Goal: Download file/media

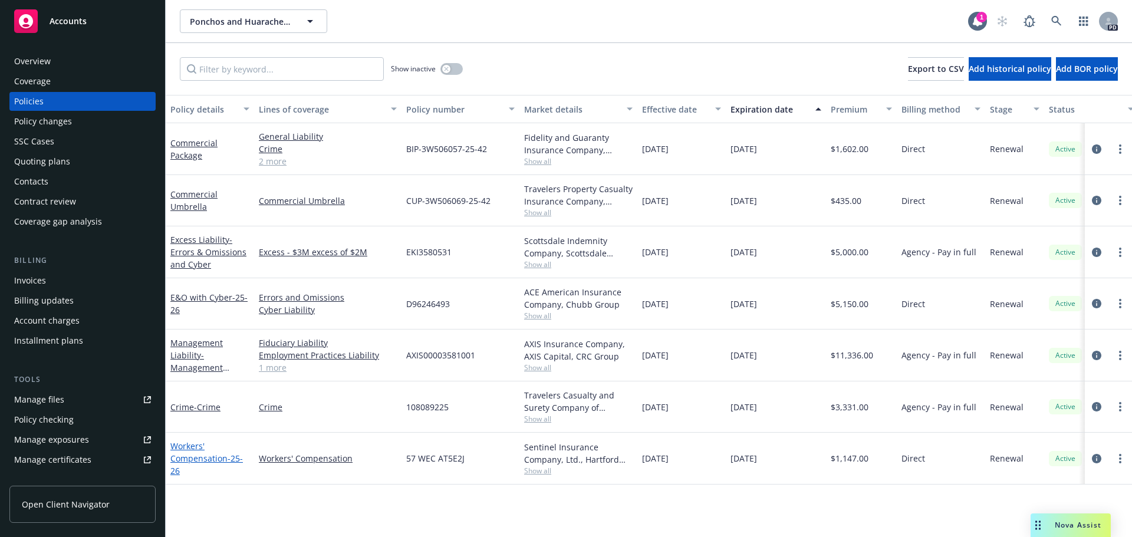
click at [189, 456] on link "Workers' Compensation - 25-26" at bounding box center [206, 458] width 73 height 36
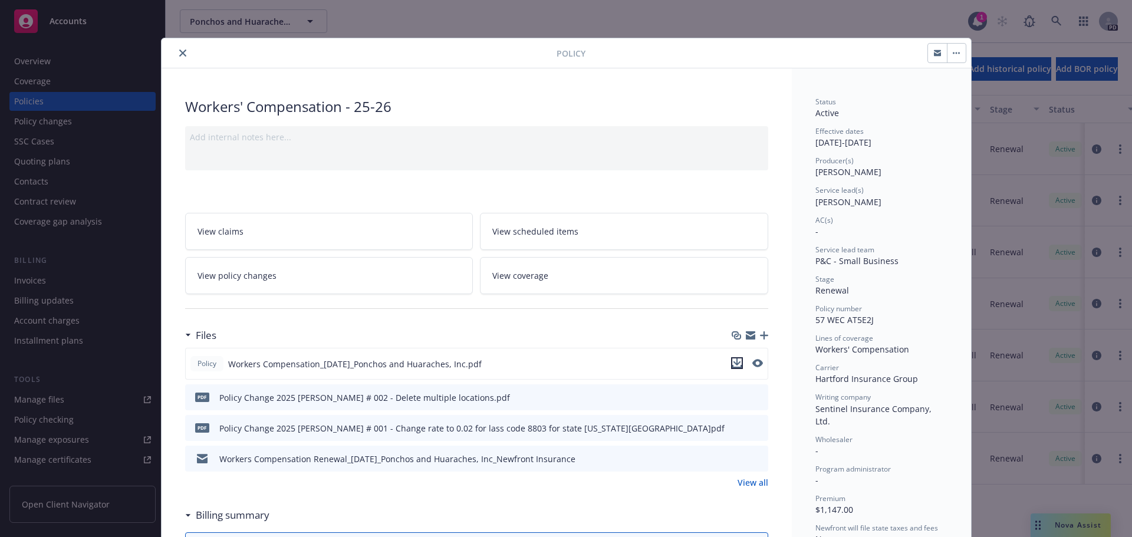
click at [733, 364] on icon "download file" at bounding box center [736, 363] width 9 height 9
